Goal: Task Accomplishment & Management: Complete application form

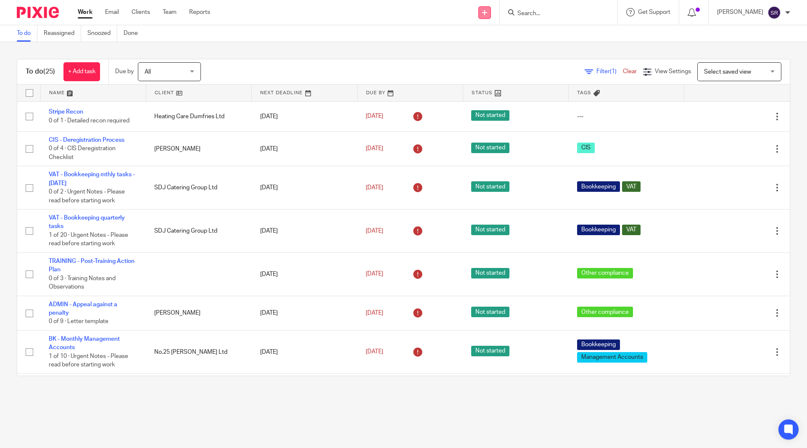
click at [491, 11] on link at bounding box center [484, 12] width 13 height 13
click at [499, 52] on link "Create task" at bounding box center [501, 51] width 59 height 12
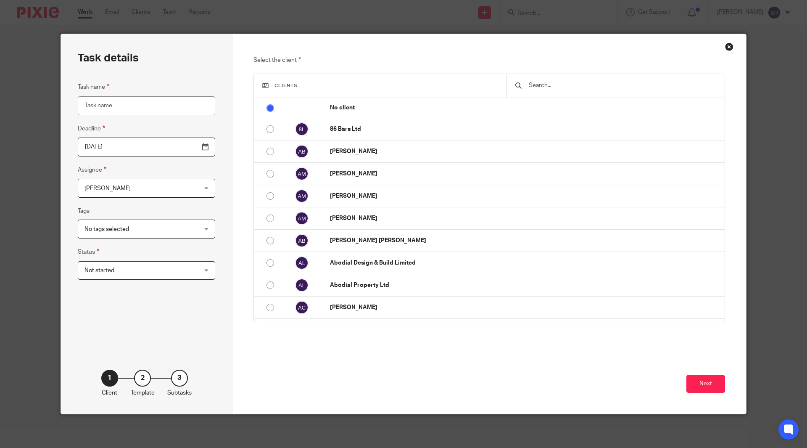
click at [528, 85] on input "text" at bounding box center [622, 85] width 188 height 9
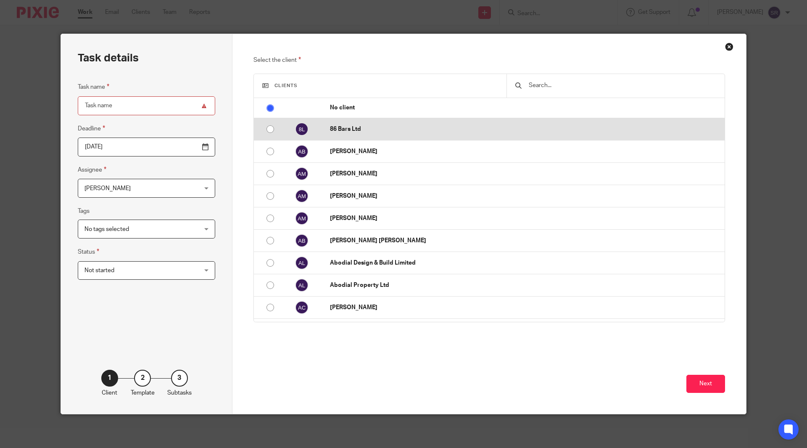
click at [402, 125] on p "86 Bars Ltd" at bounding box center [525, 129] width 390 height 8
radio input "false"
radio input "true"
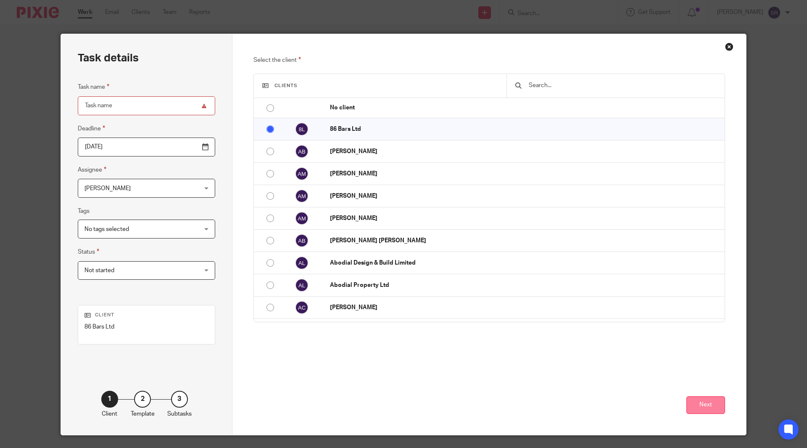
click at [712, 407] on button "Next" at bounding box center [705, 405] width 39 height 18
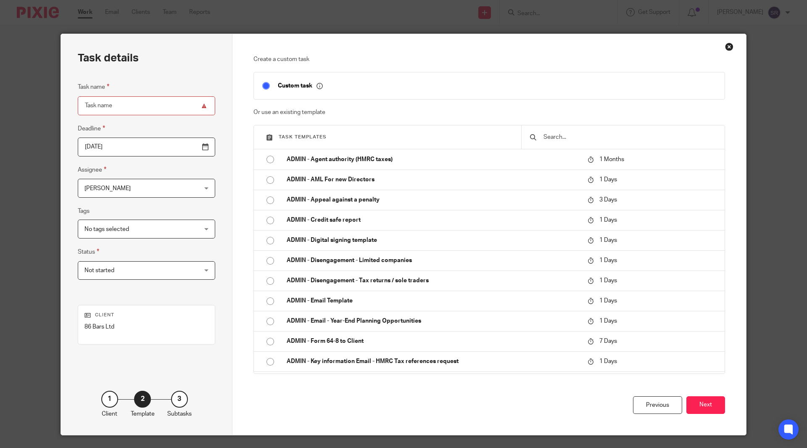
click at [570, 142] on input "text" at bounding box center [630, 136] width 174 height 9
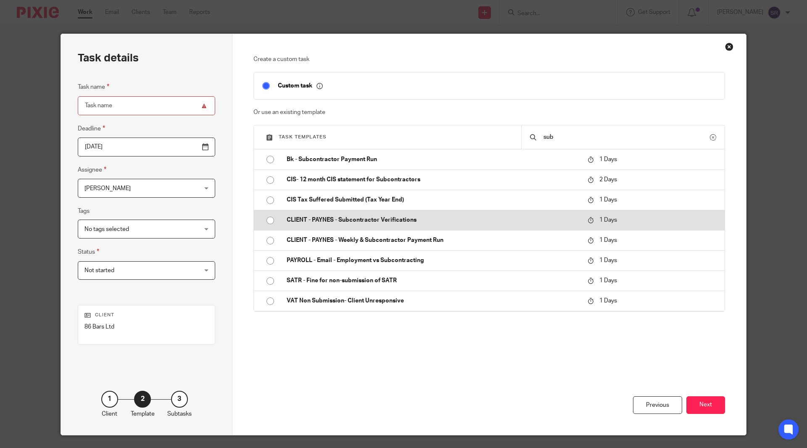
type input "sub"
click at [377, 219] on p "CLIENT - PAYNES - Subcontractor Verifications" at bounding box center [433, 220] width 293 height 8
type input "[DATE]"
type input "CLIENT - PAYNES - Subcontractor Verifications"
checkbox input "false"
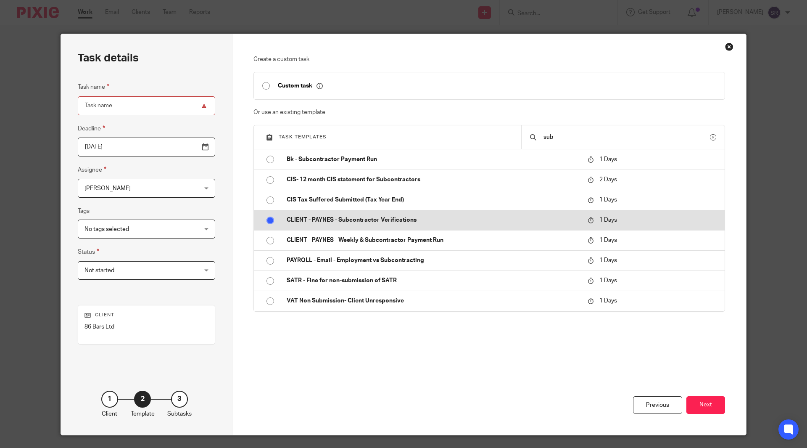
radio input "true"
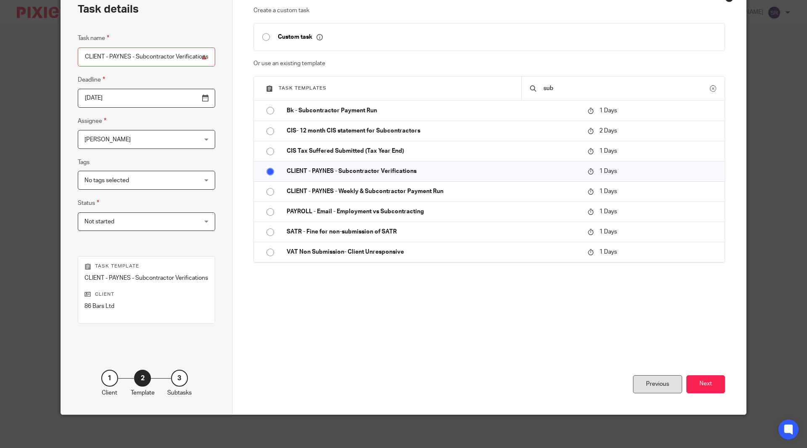
scroll to position [49, 0]
click at [710, 390] on button "Next" at bounding box center [705, 384] width 39 height 18
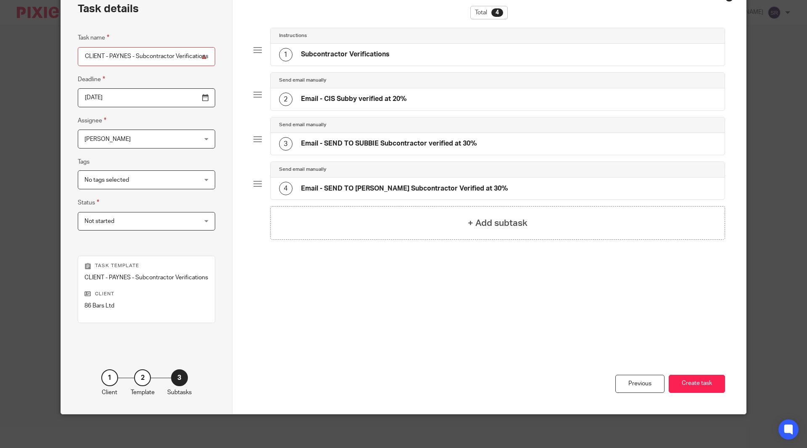
click at [285, 53] on div "1" at bounding box center [285, 54] width 13 height 13
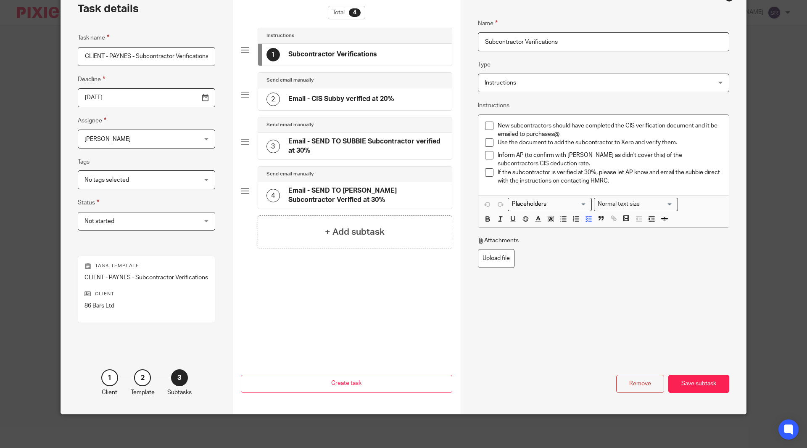
click at [285, 53] on div "1 Subcontractor Verifications" at bounding box center [321, 54] width 111 height 13
click at [269, 92] on div "2 Email - CIS Subby verified at 20%" at bounding box center [355, 99] width 194 height 22
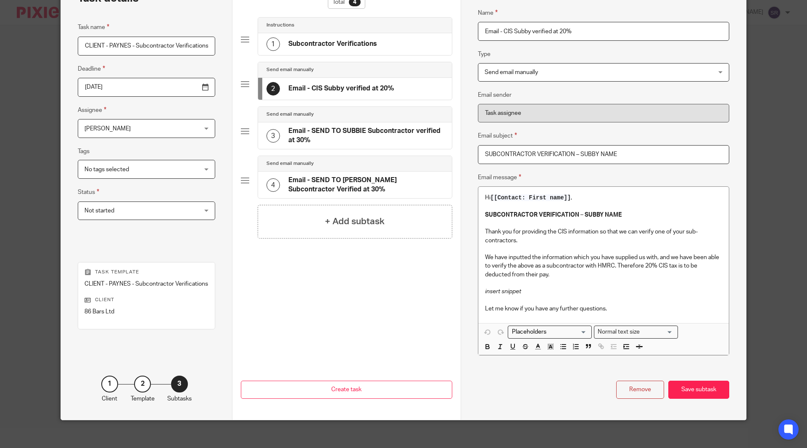
scroll to position [66, 0]
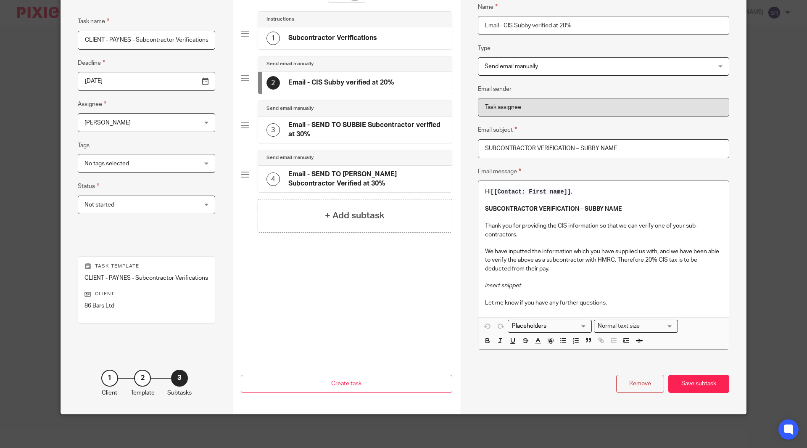
click at [267, 129] on div "3" at bounding box center [272, 129] width 13 height 13
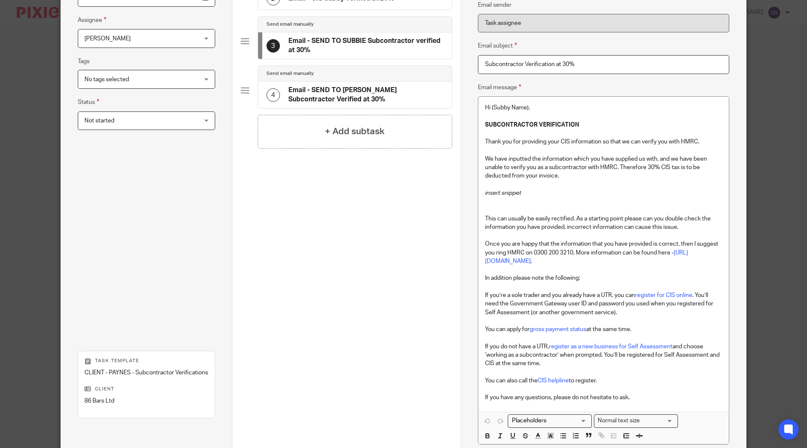
click at [274, 97] on div "4" at bounding box center [272, 94] width 13 height 13
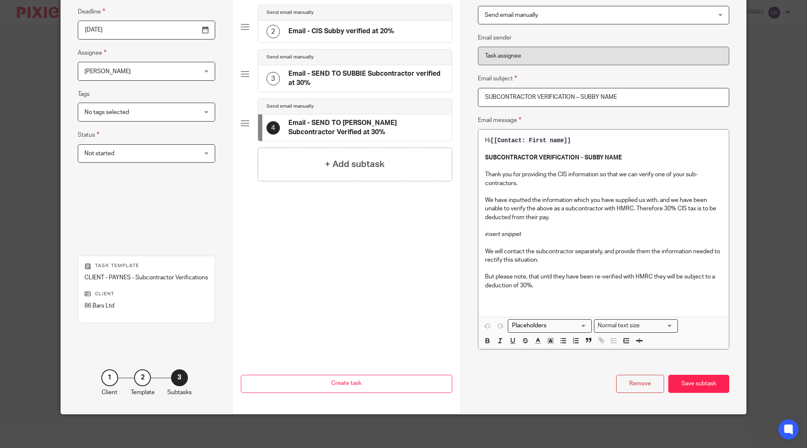
scroll to position [0, 0]
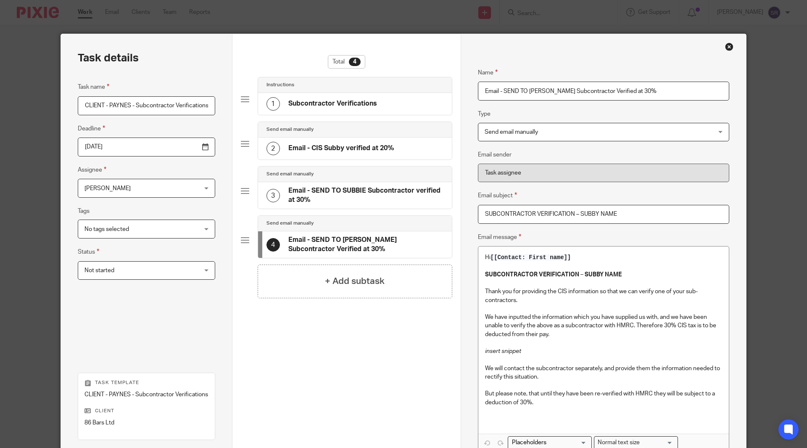
click at [726, 46] on div "Close this dialog window" at bounding box center [729, 46] width 8 height 8
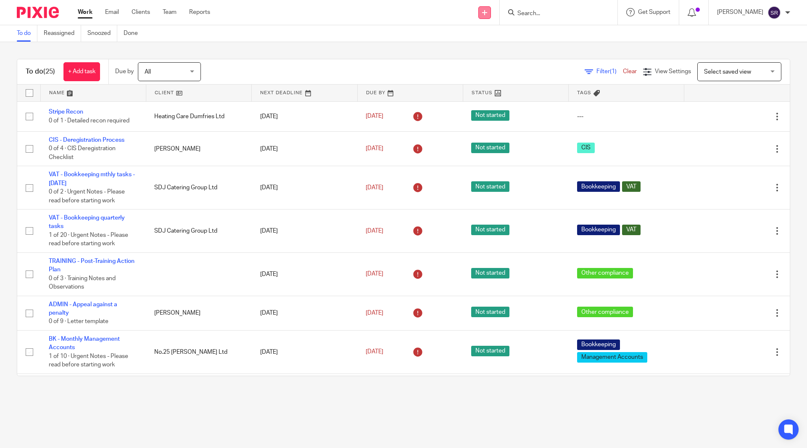
click at [491, 13] on link at bounding box center [484, 12] width 13 height 13
click at [487, 51] on link "Create task" at bounding box center [501, 51] width 59 height 12
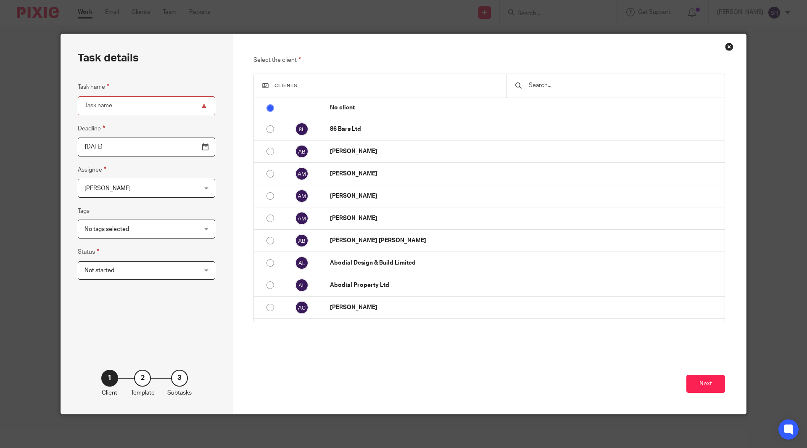
click at [533, 87] on input "text" at bounding box center [622, 85] width 188 height 9
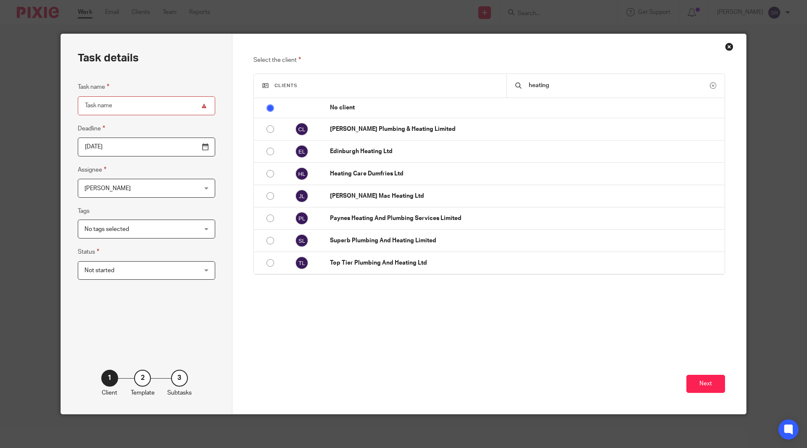
click at [547, 85] on input "heating" at bounding box center [619, 85] width 182 height 9
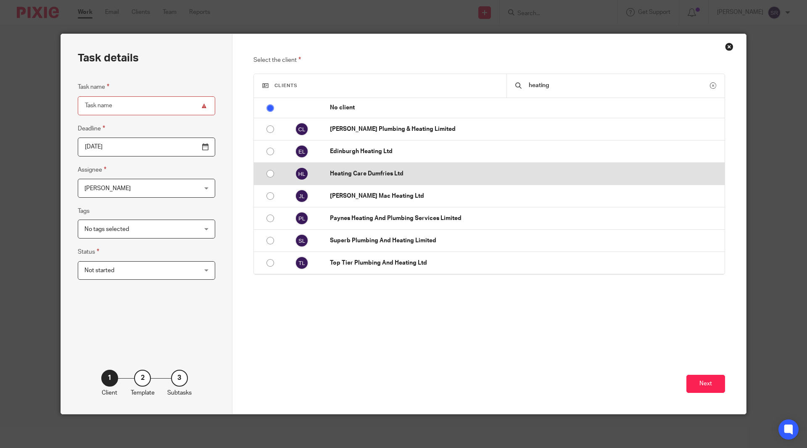
type input "heating"
click at [356, 177] on p "Heating Care Dumfries Ltd" at bounding box center [525, 173] width 390 height 8
radio input "false"
radio input "true"
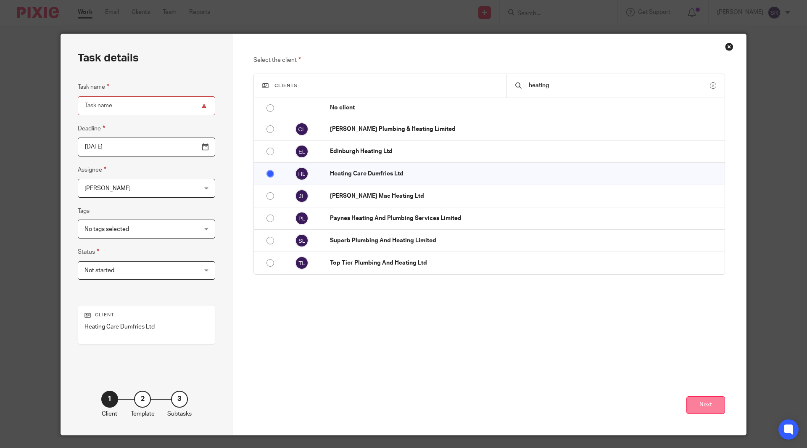
click at [703, 407] on button "Next" at bounding box center [705, 405] width 39 height 18
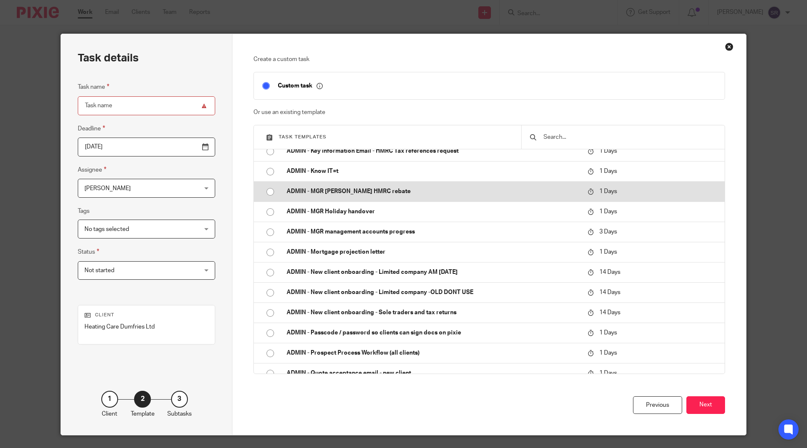
scroll to position [294, 0]
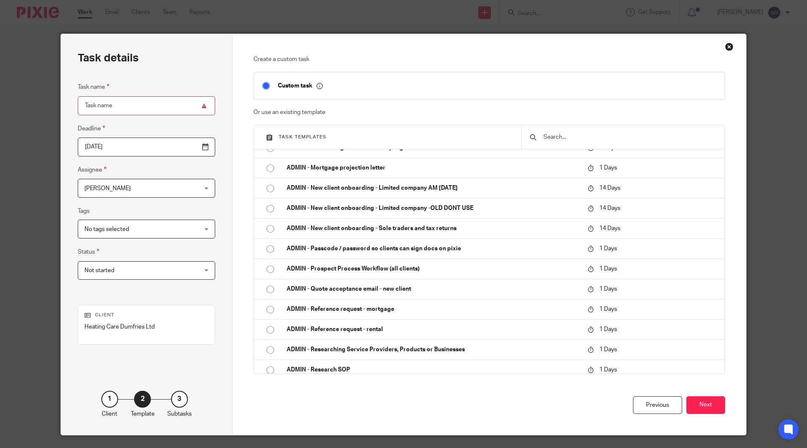
click at [561, 133] on input "text" at bounding box center [630, 136] width 174 height 9
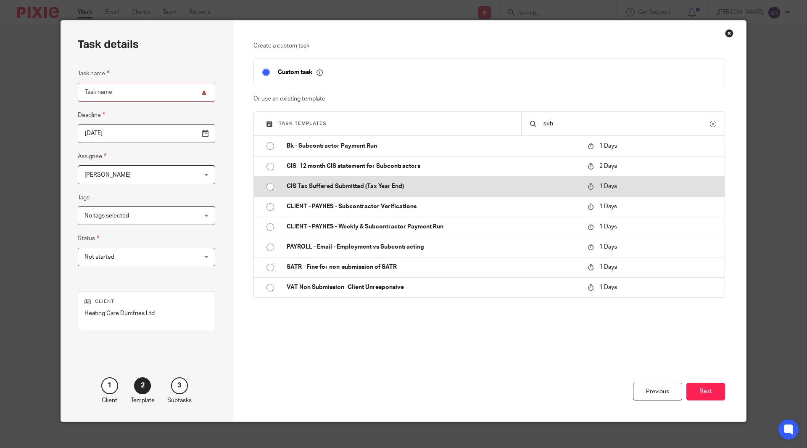
scroll to position [21, 0]
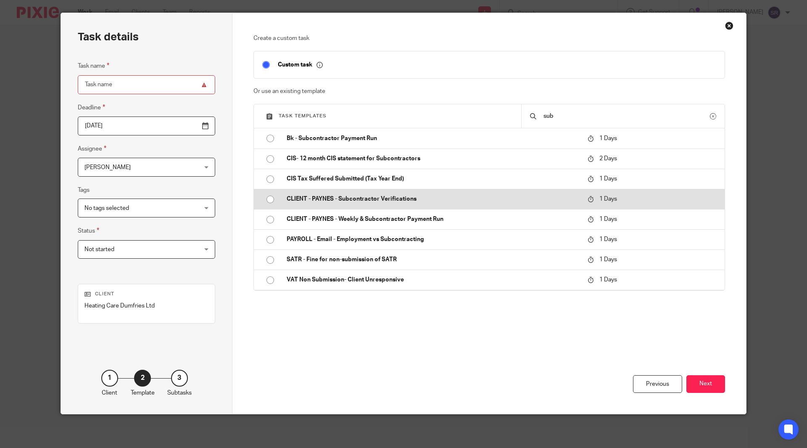
type input "sub"
click at [360, 201] on p "CLIENT - PAYNES - Subcontractor Verifications" at bounding box center [433, 199] width 293 height 8
type input "[DATE]"
type input "CLIENT - PAYNES - Subcontractor Verifications"
checkbox input "false"
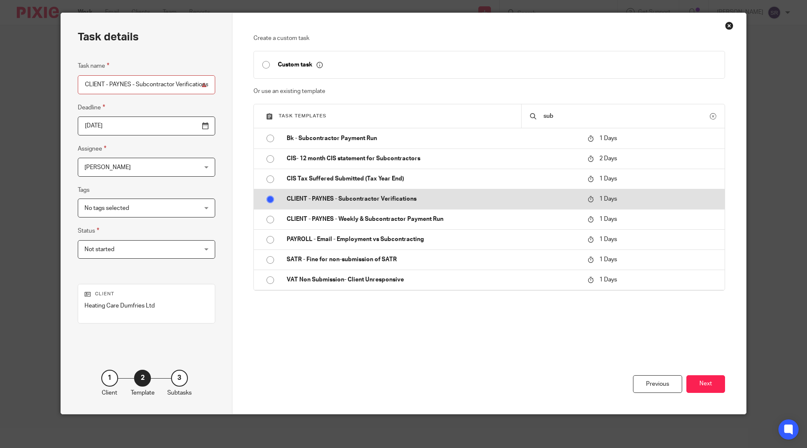
radio input "true"
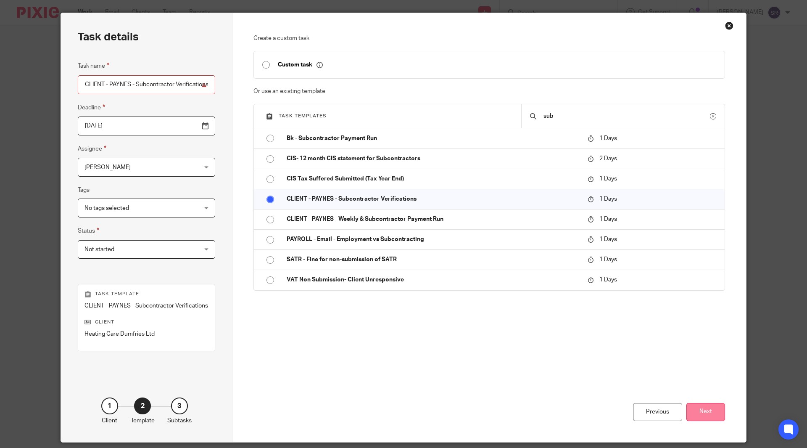
click at [696, 406] on button "Next" at bounding box center [705, 412] width 39 height 18
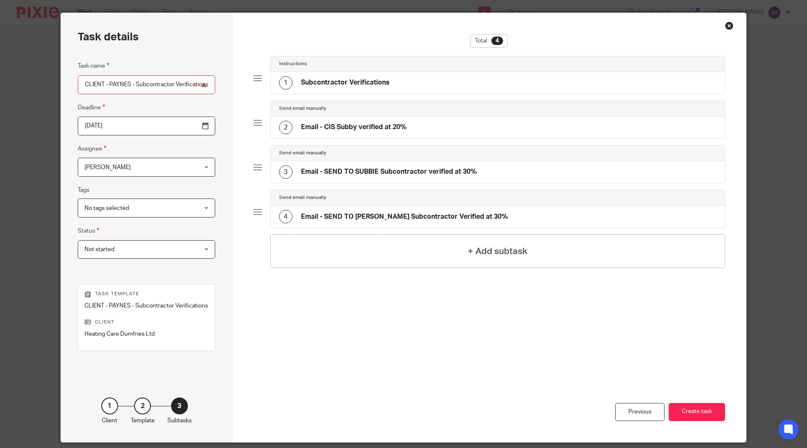
click at [285, 83] on div "1" at bounding box center [285, 82] width 13 height 13
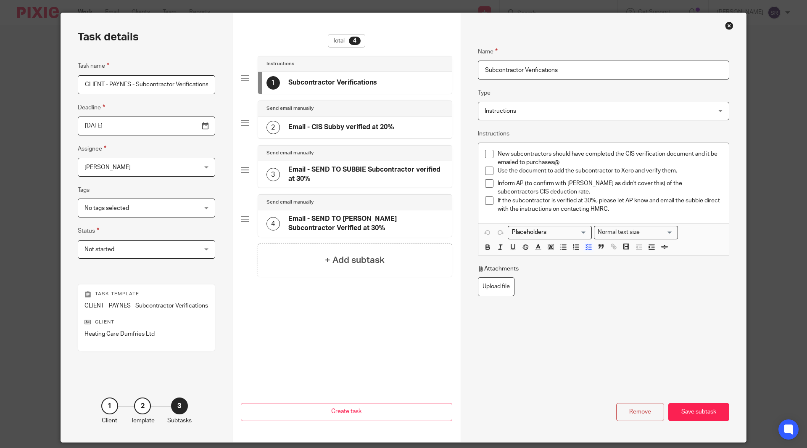
click at [270, 127] on div "2" at bounding box center [272, 127] width 13 height 13
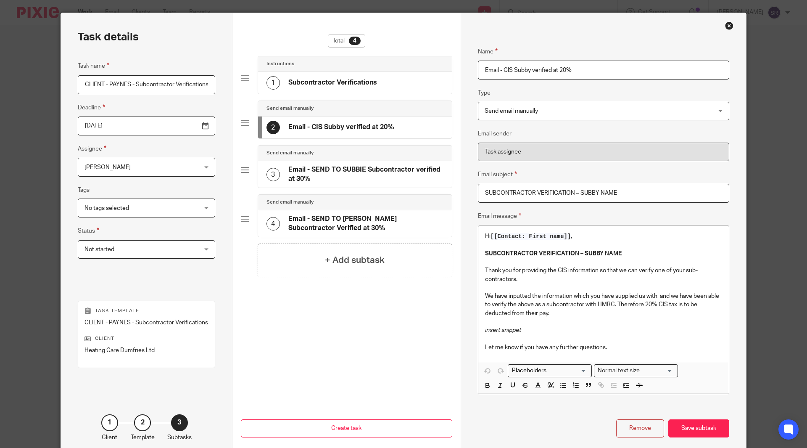
click at [266, 170] on div "3" at bounding box center [272, 174] width 13 height 13
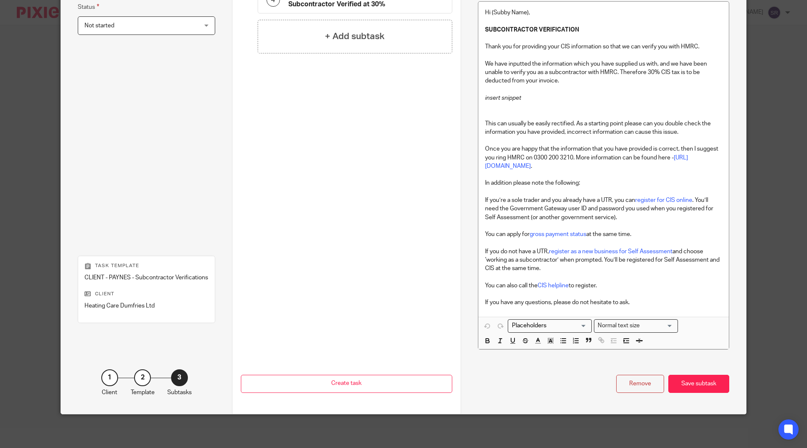
scroll to position [0, 0]
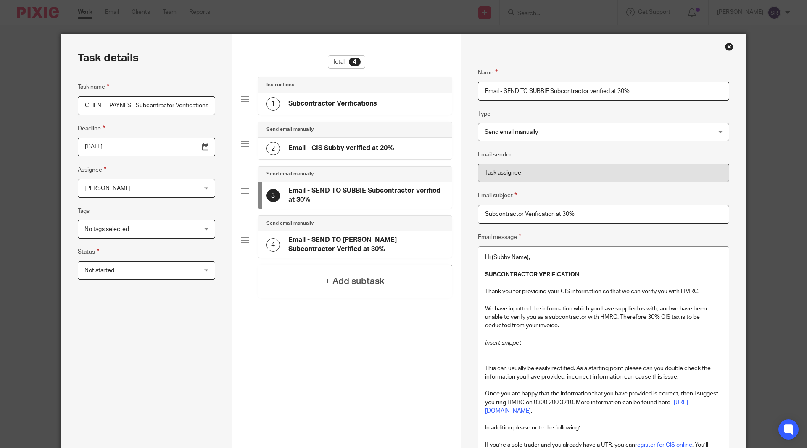
click at [37, 257] on div "Task details Task name CLIENT - PAYNES - Subcontractor Verifications Deadline 2…" at bounding box center [403, 224] width 807 height 448
click at [142, 107] on input "CLIENT - PAYNES - Subcontractor Verifications" at bounding box center [146, 105] width 137 height 19
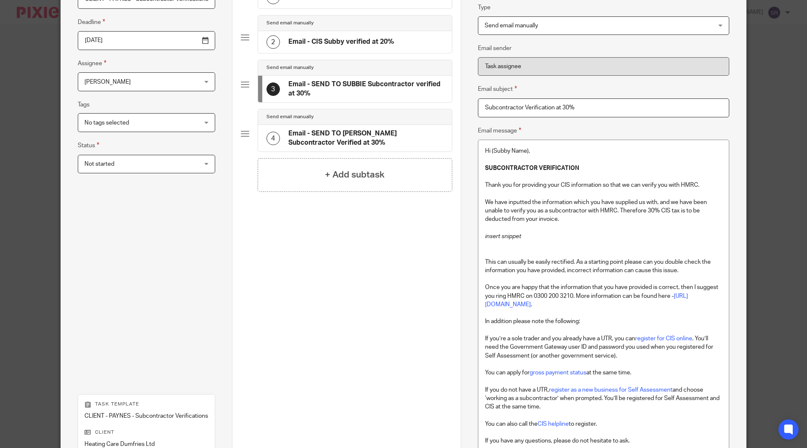
scroll to position [34, 0]
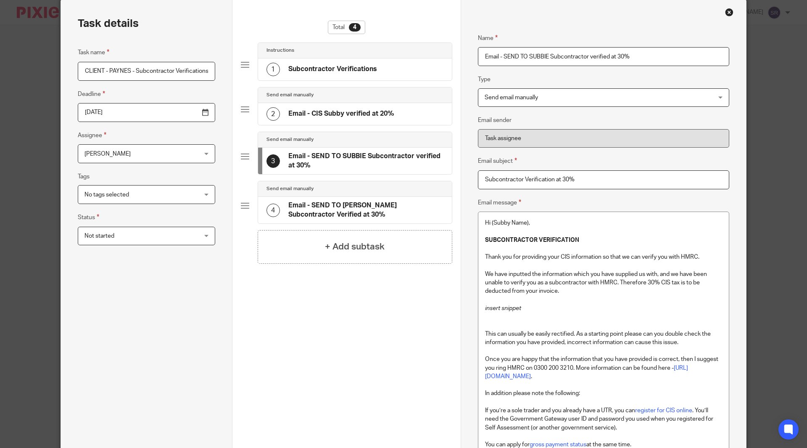
click at [728, 10] on div "Close this dialog window" at bounding box center [729, 12] width 8 height 8
click at [725, 10] on div "Close this dialog window" at bounding box center [729, 12] width 8 height 8
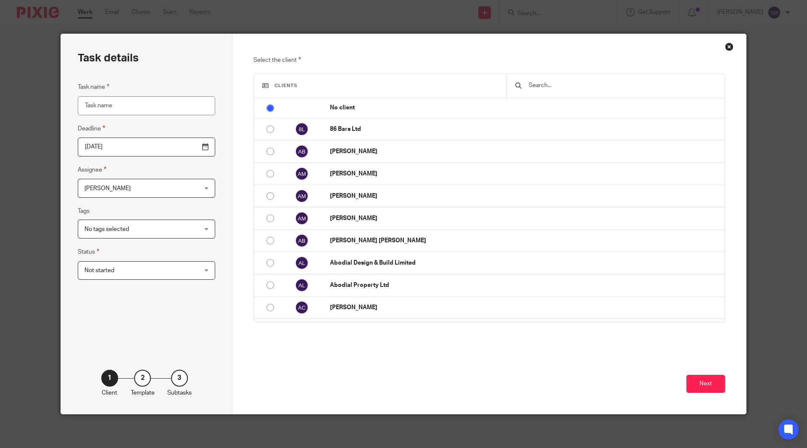
click at [546, 91] on div at bounding box center [615, 86] width 218 height 24
click at [546, 83] on input "text" at bounding box center [622, 85] width 188 height 9
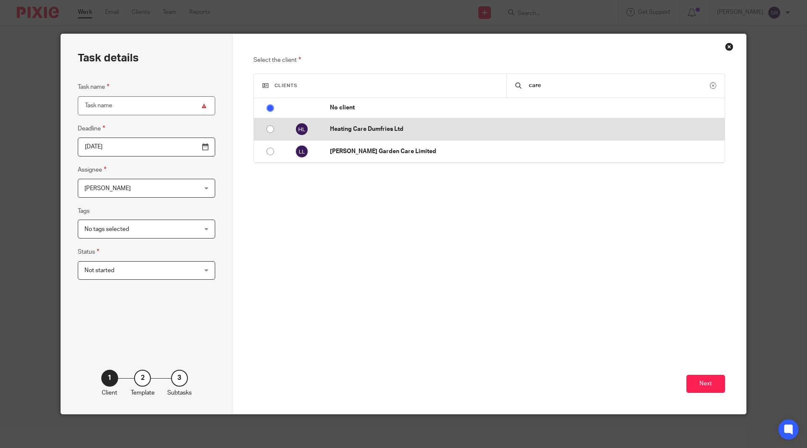
type input "care"
click at [400, 127] on p "Heating Care Dumfries Ltd" at bounding box center [525, 129] width 390 height 8
radio input "false"
radio input "true"
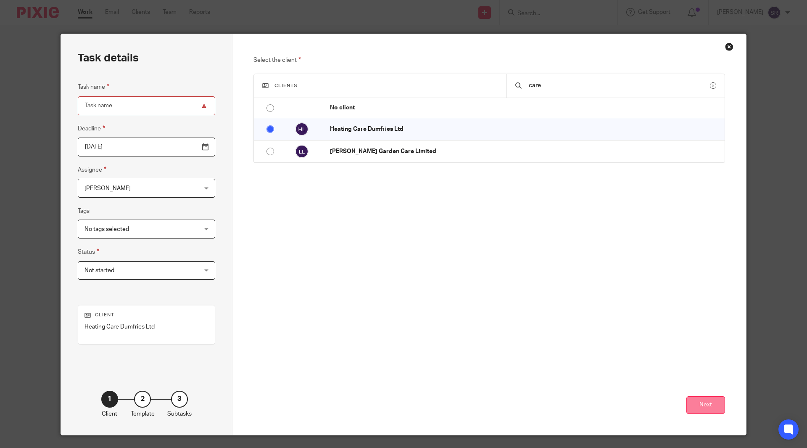
click at [705, 407] on button "Next" at bounding box center [705, 405] width 39 height 18
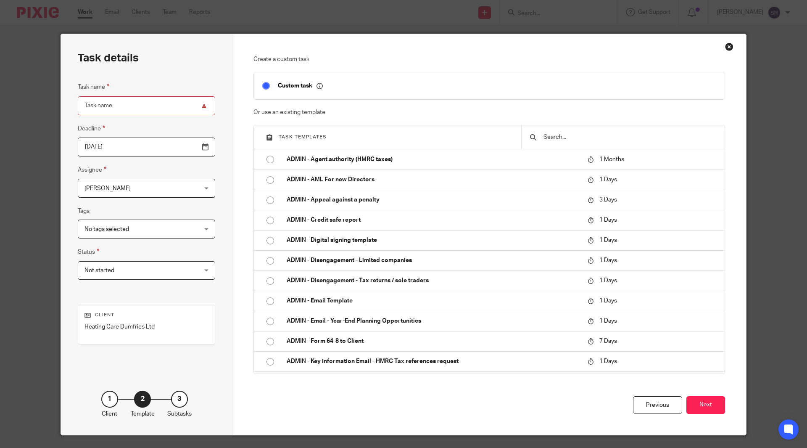
click at [564, 131] on div at bounding box center [622, 137] width 203 height 24
click at [558, 139] on input "text" at bounding box center [630, 136] width 174 height 9
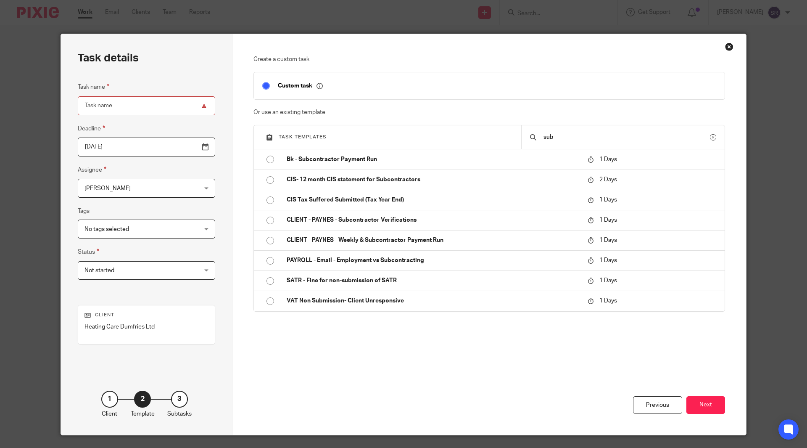
click at [560, 137] on input "sub" at bounding box center [626, 136] width 167 height 9
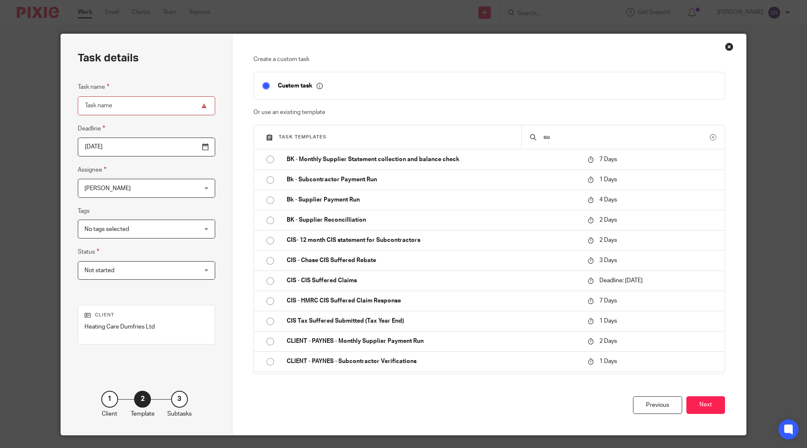
type input "s"
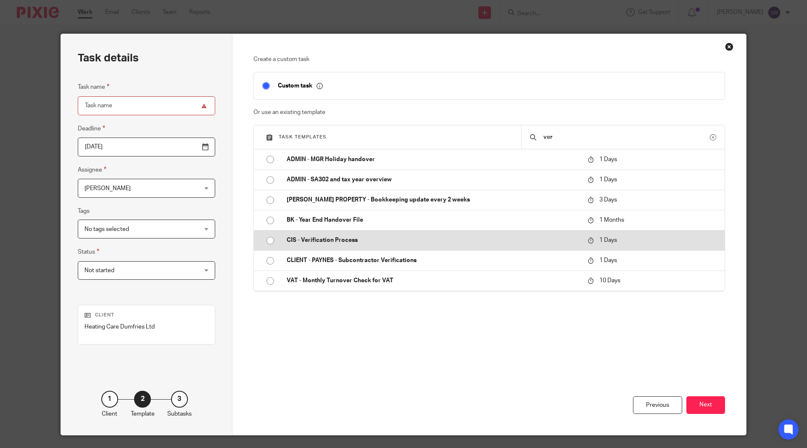
type input "ver"
click at [337, 237] on p "CIS - Verification Process" at bounding box center [433, 240] width 293 height 8
type input "[DATE]"
type input "CIS - Verification Process"
checkbox input "false"
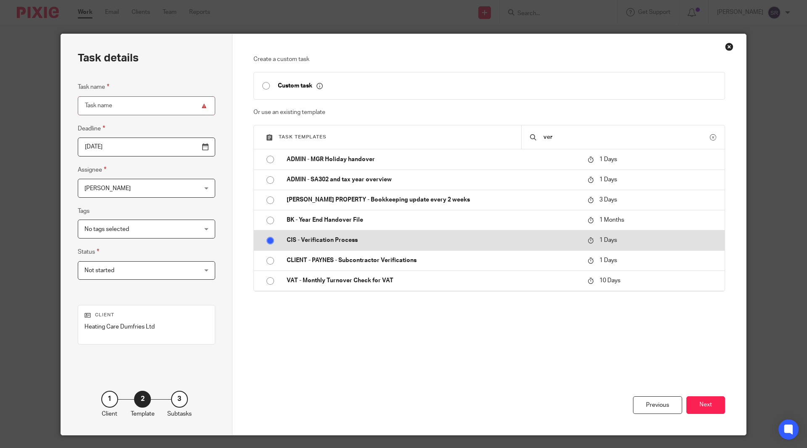
radio input "true"
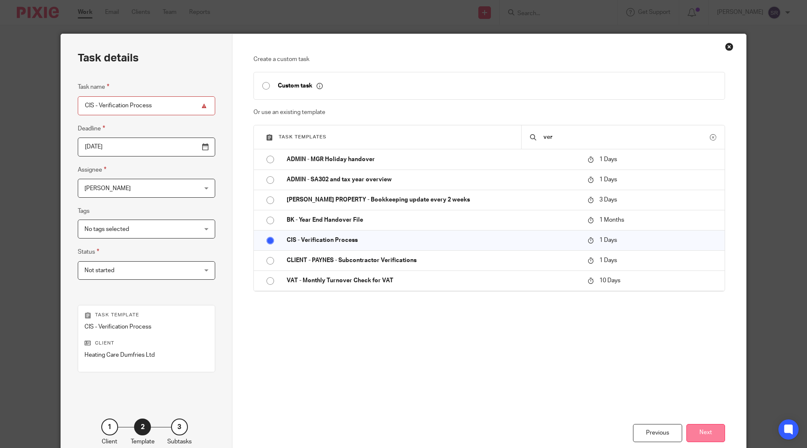
drag, startPoint x: 706, startPoint y: 423, endPoint x: 710, endPoint y: 430, distance: 8.3
click at [706, 424] on div "Previous Next" at bounding box center [489, 411] width 472 height 101
click at [713, 430] on button "Next" at bounding box center [705, 433] width 39 height 18
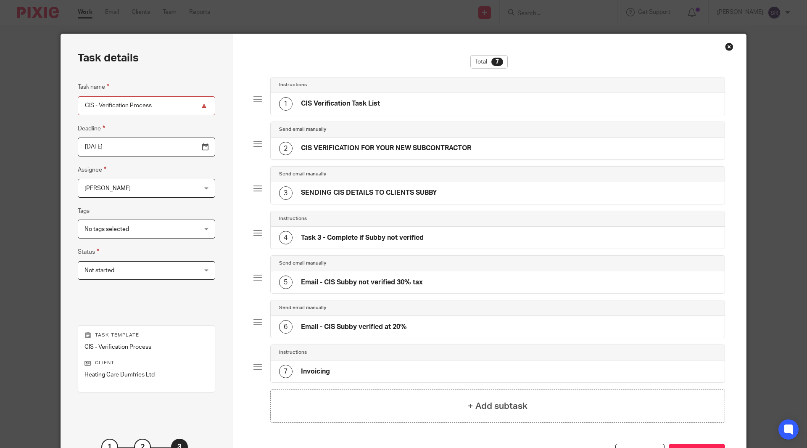
click at [303, 104] on h4 "CIS Verification Task List" at bounding box center [340, 103] width 79 height 9
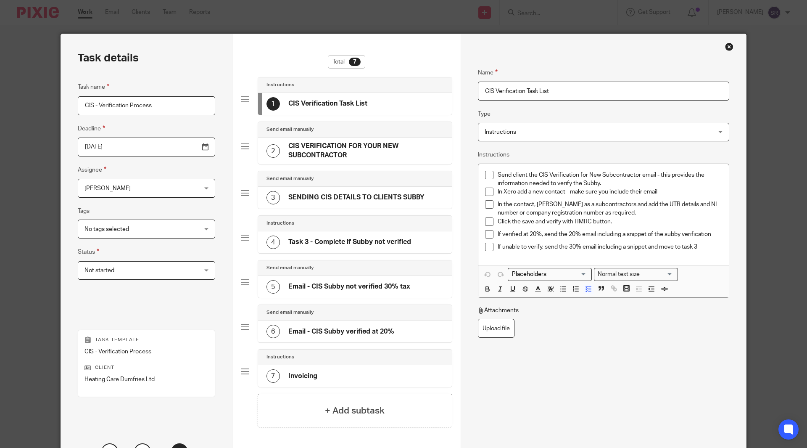
click at [303, 104] on h4 "CIS Verification Task List" at bounding box center [327, 103] width 79 height 9
click at [307, 144] on h4 "CIS VERIFICATION FOR YOUR NEW SUBCONTRACTOR" at bounding box center [365, 151] width 155 height 18
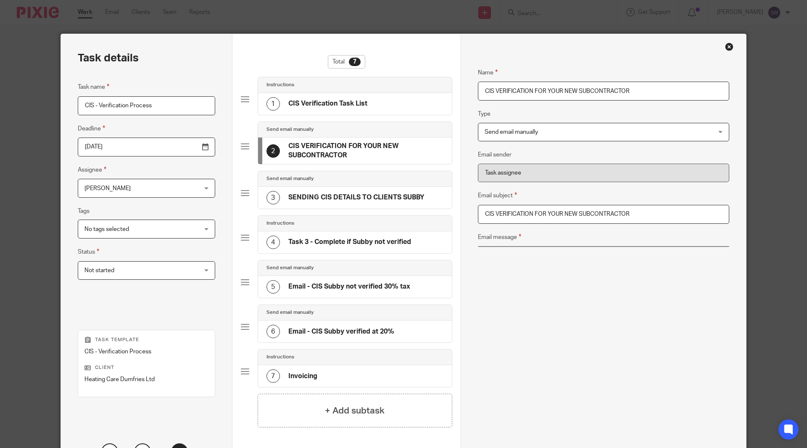
click at [245, 145] on div at bounding box center [245, 146] width 8 height 8
click at [299, 195] on h4 "SENDING CIS DETAILS TO CLIENTS SUBBY" at bounding box center [356, 197] width 136 height 9
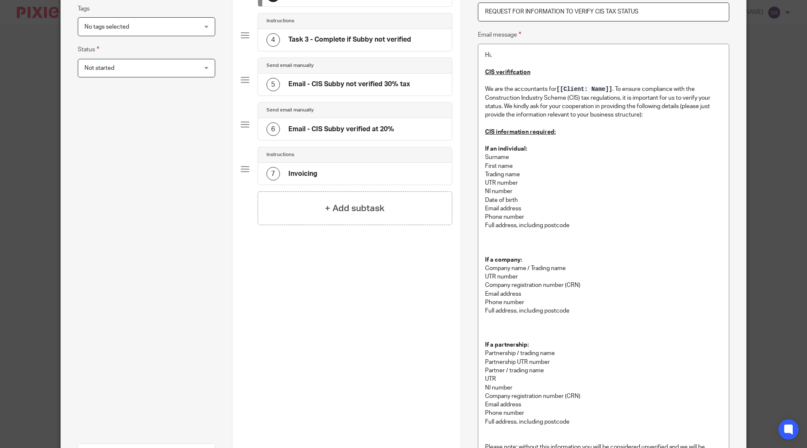
scroll to position [210, 0]
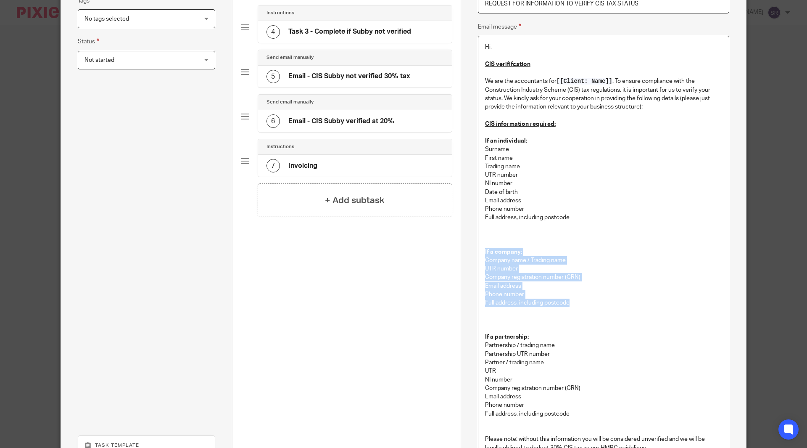
drag, startPoint x: 572, startPoint y: 306, endPoint x: 480, endPoint y: 248, distance: 107.9
click at [480, 248] on div "Hi, CIS verififcation We are the accountants for [[Client: Name]] . To ensure c…" at bounding box center [603, 266] width 251 height 460
copy div "If a company: Company name / Trading name UTR number Company registration numbe…"
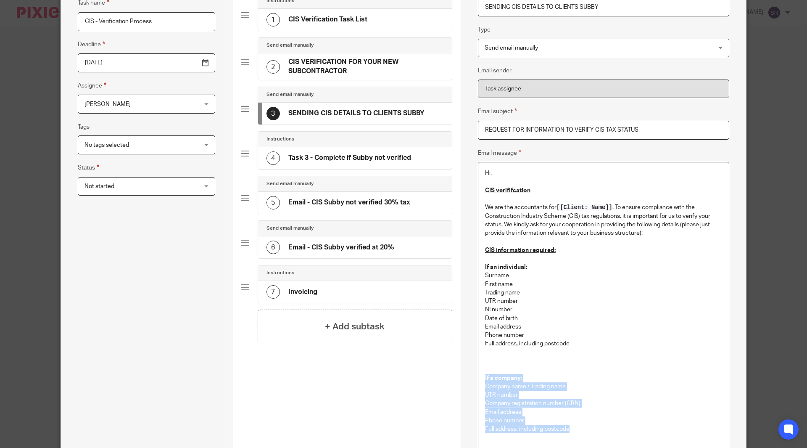
scroll to position [0, 0]
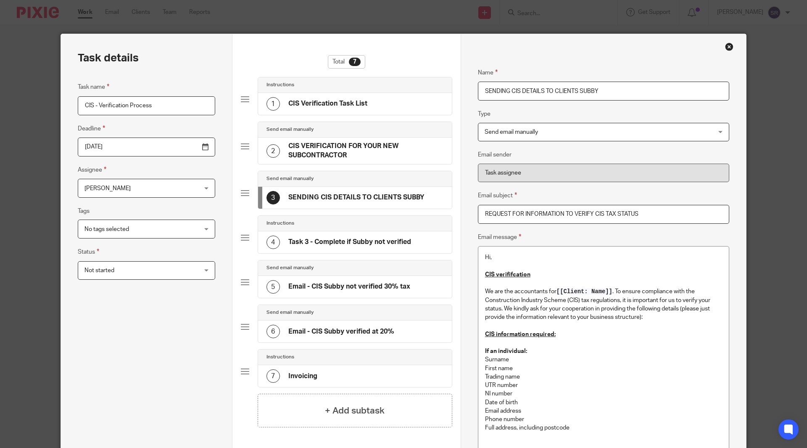
click at [725, 46] on div "Close this dialog window" at bounding box center [729, 46] width 8 height 8
